Goal: Navigation & Orientation: Find specific page/section

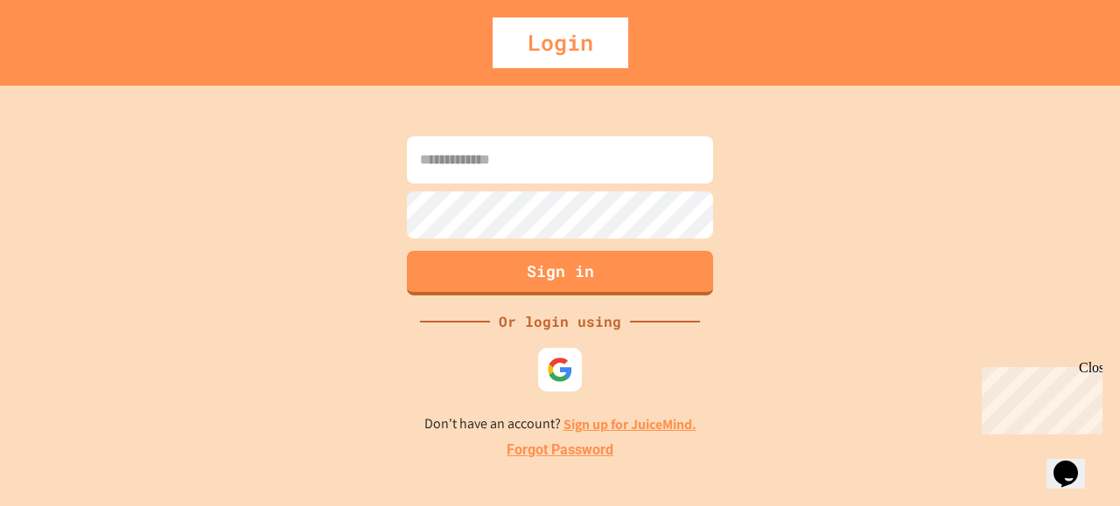
click at [504, 151] on input at bounding box center [560, 159] width 306 height 47
click at [562, 163] on input at bounding box center [560, 159] width 306 height 47
type input "**********"
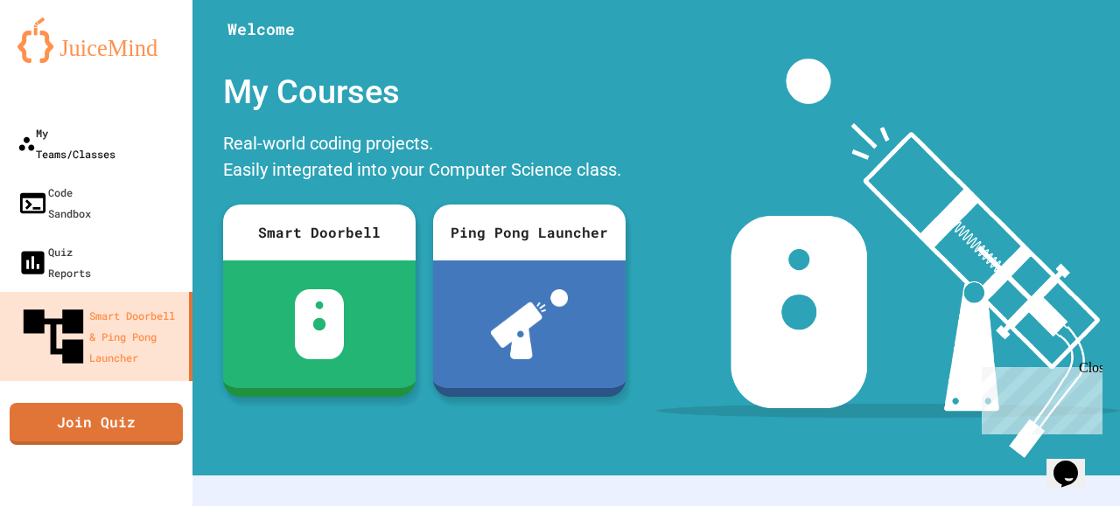
click at [82, 136] on div "My Teams/Classes" at bounding box center [66, 143] width 98 height 42
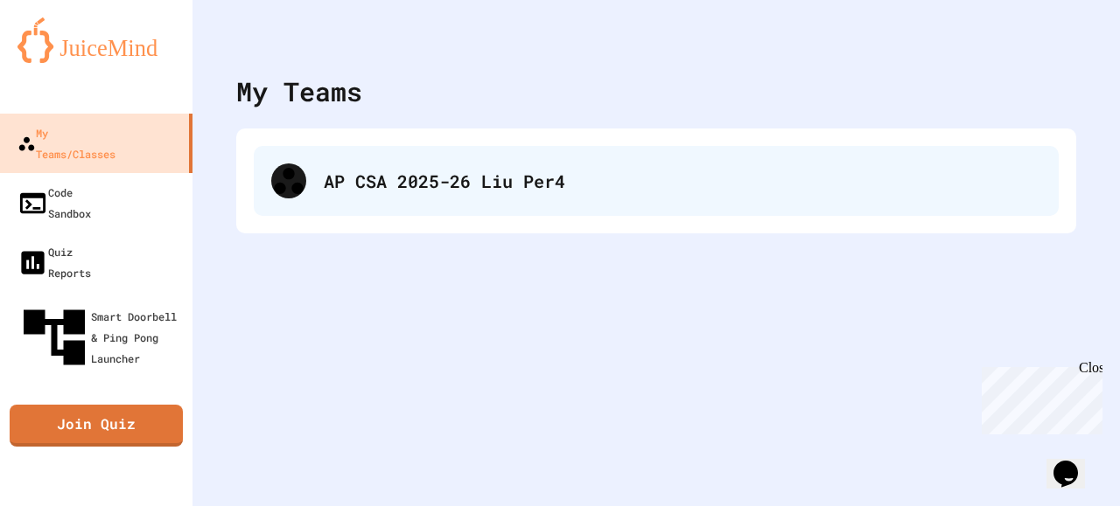
click at [307, 178] on div "AP CSA 2025-26 Liu Per4" at bounding box center [656, 181] width 805 height 70
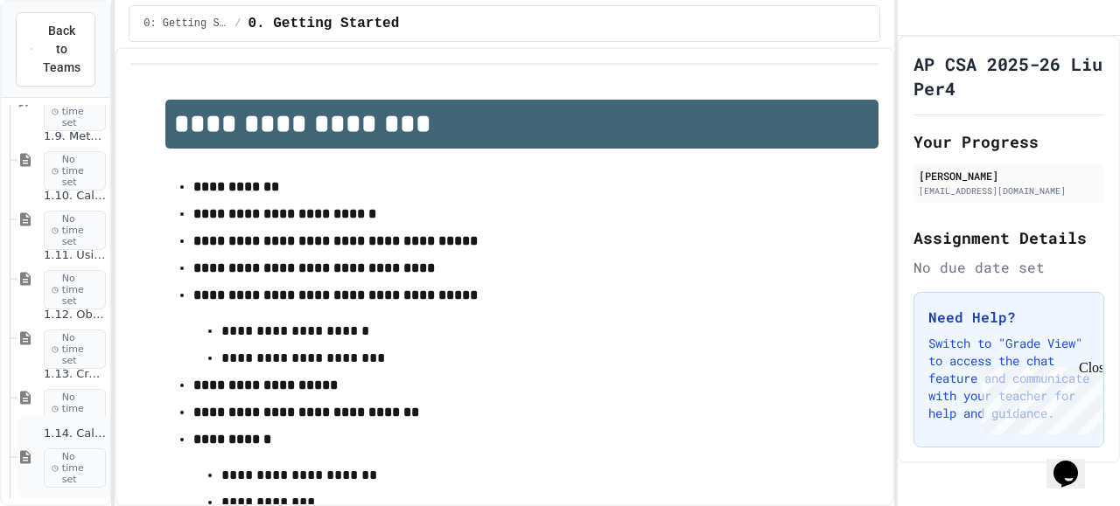
click at [55, 449] on span "No time set" at bounding box center [75, 469] width 62 height 40
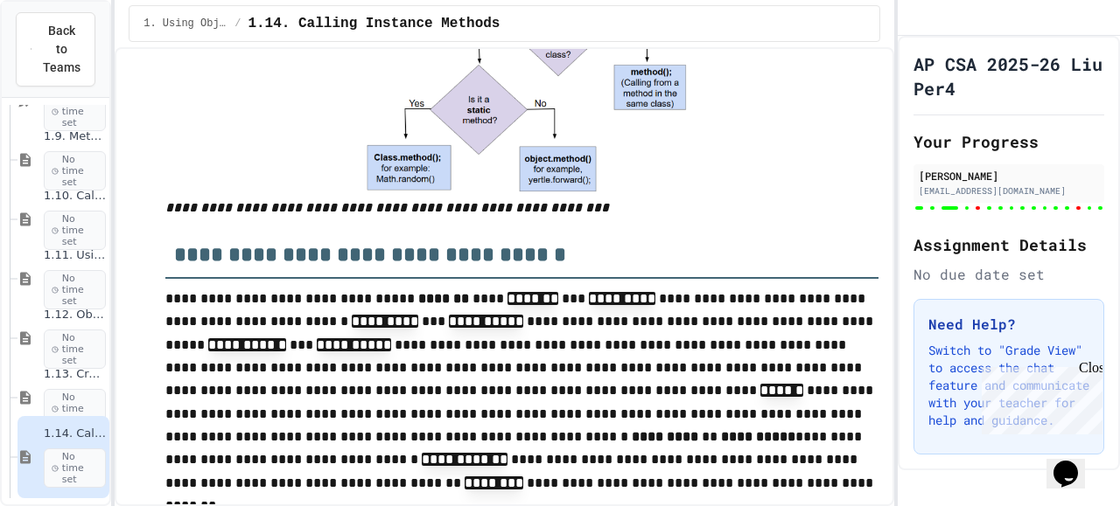
scroll to position [3868, 0]
